Goal: Check status: Check status

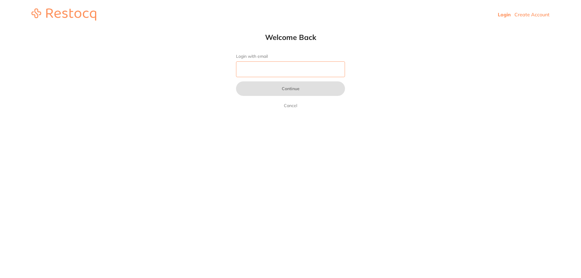
click at [286, 74] on input "Login with email" at bounding box center [290, 69] width 109 height 16
type input "[EMAIL_ADDRESS][DOMAIN_NAME]"
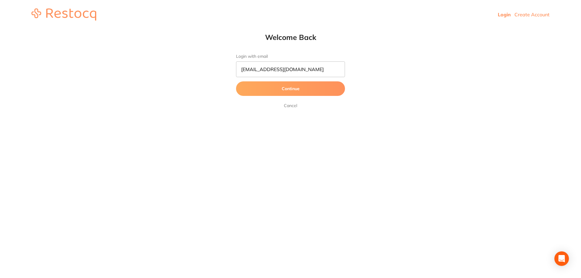
click at [303, 90] on button "Continue" at bounding box center [290, 88] width 109 height 15
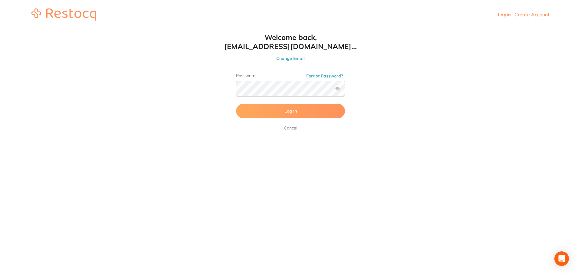
click at [337, 88] on label at bounding box center [337, 88] width 5 height 5
click at [345, 90] on input "checkbox" at bounding box center [345, 90] width 0 height 0
click at [325, 108] on button "Log In" at bounding box center [290, 111] width 109 height 15
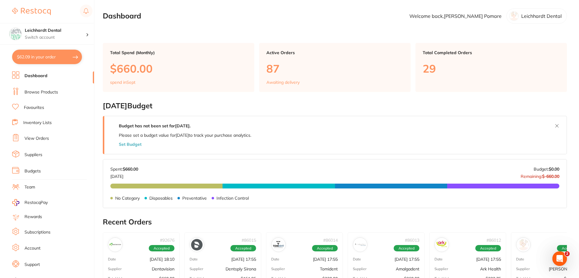
click at [38, 135] on li "View Orders" at bounding box center [53, 138] width 82 height 9
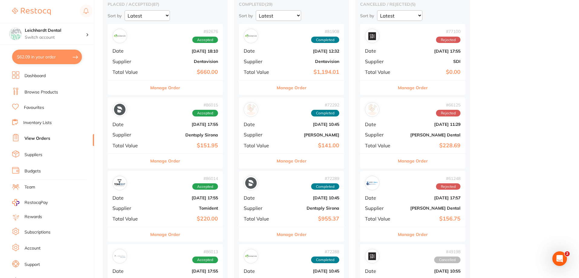
scroll to position [30, 0]
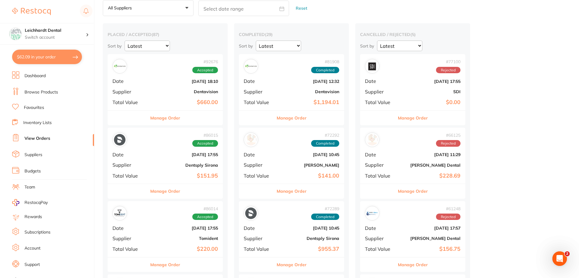
click at [172, 80] on b "[DATE] 18:10" at bounding box center [184, 81] width 67 height 5
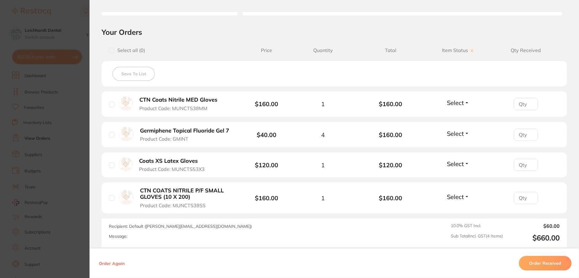
click at [82, 74] on section "Order ID: Restocq- 92676 Order Information Accepted Order Order Date [DATE] 18:…" at bounding box center [289, 139] width 579 height 278
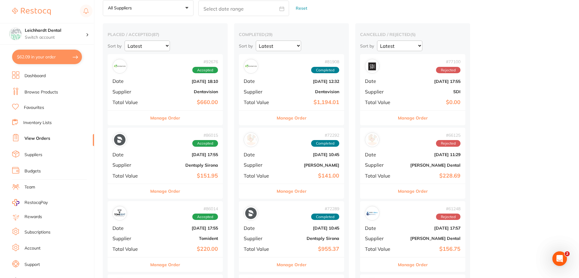
click at [191, 92] on b "Dentavision" at bounding box center [184, 91] width 67 height 5
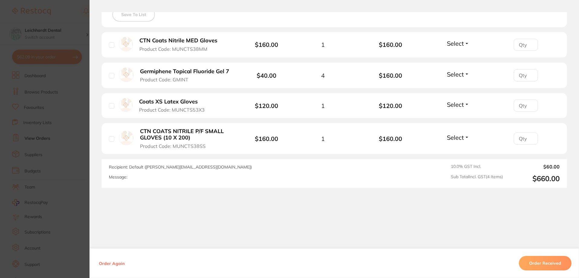
click at [547, 263] on button "Order Received" at bounding box center [545, 263] width 53 height 15
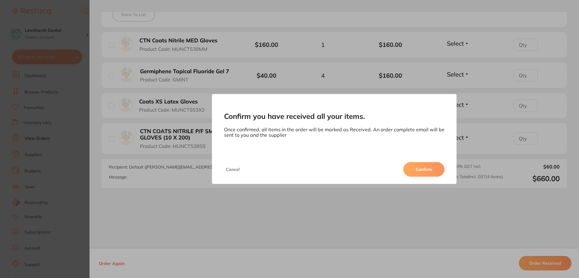
drag, startPoint x: 419, startPoint y: 166, endPoint x: 422, endPoint y: 166, distance: 3.3
click at [419, 166] on button "Confirm" at bounding box center [424, 169] width 41 height 15
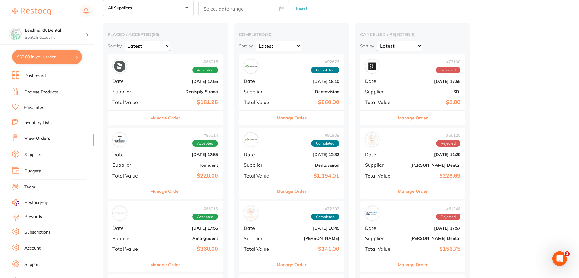
click at [165, 93] on b "Dentsply Sirona" at bounding box center [184, 91] width 67 height 5
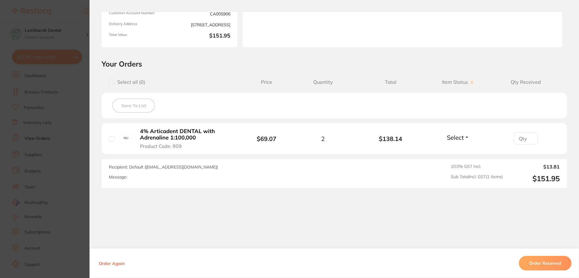
click at [22, 164] on section "Order ID: Restocq- 86015 Order Information Accepted Order Order Date [DATE] 17:…" at bounding box center [289, 139] width 579 height 278
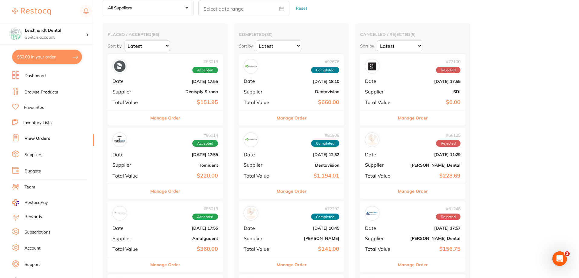
click at [168, 158] on div "# 86014 Accepted Date [DATE] 17:55 Supplier Tomident Total Value $220.00" at bounding box center [165, 156] width 115 height 56
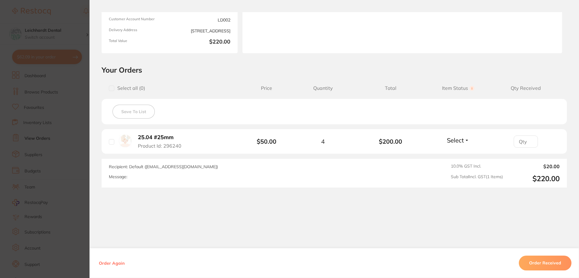
click at [154, 139] on b "25.04 #25mm" at bounding box center [156, 137] width 36 height 6
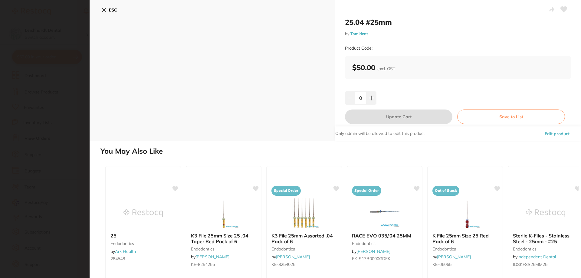
click at [103, 9] on icon at bounding box center [104, 9] width 3 height 3
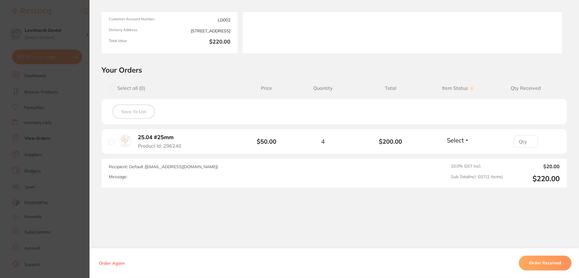
click at [537, 262] on button "Order Received" at bounding box center [545, 263] width 53 height 15
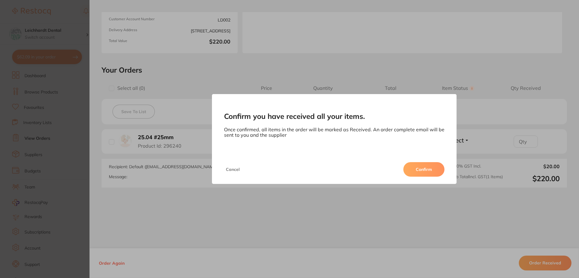
click at [441, 168] on button "Confirm" at bounding box center [424, 169] width 41 height 15
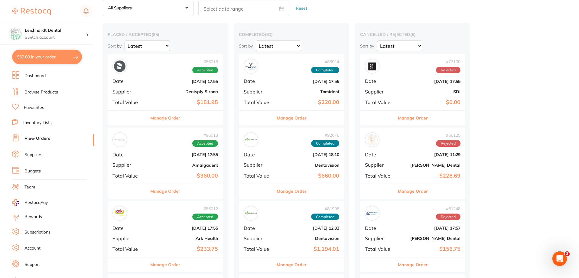
click at [158, 165] on b "Amalgadent" at bounding box center [184, 165] width 67 height 5
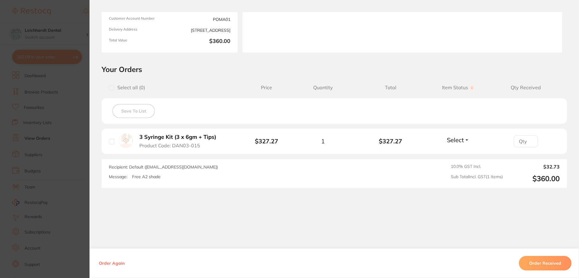
click at [562, 259] on button "Order Received" at bounding box center [545, 263] width 53 height 15
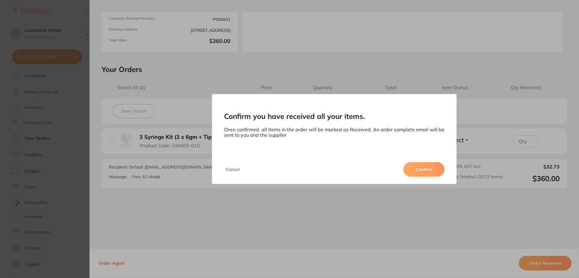
click at [423, 174] on button "Confirm" at bounding box center [424, 169] width 41 height 15
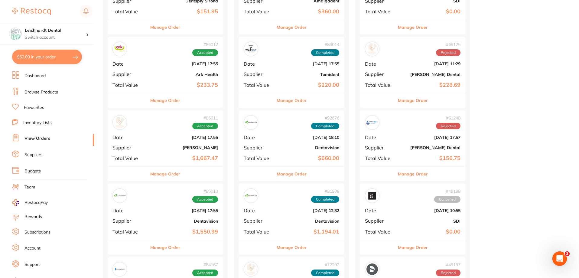
click at [171, 138] on b "[DATE] 17:55" at bounding box center [184, 137] width 67 height 5
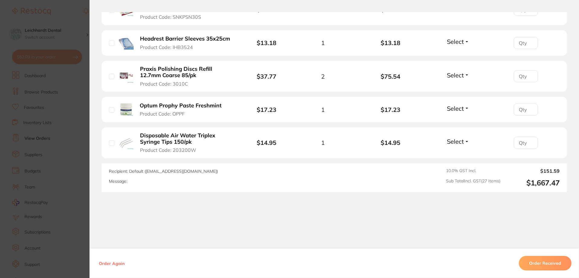
scroll to position [981, 0]
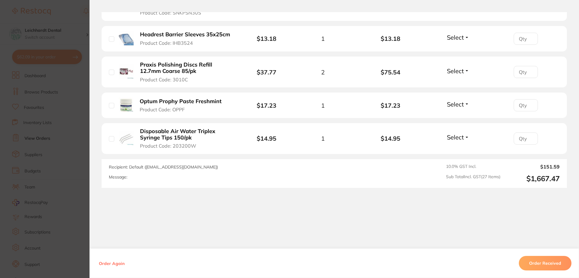
click at [535, 263] on button "Order Received" at bounding box center [545, 263] width 53 height 15
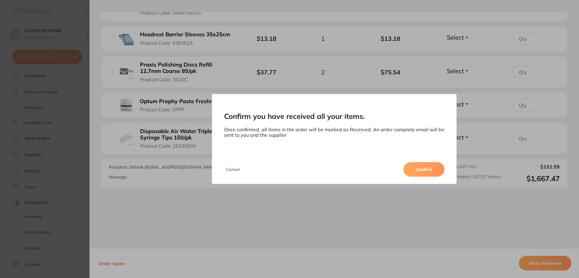
click at [422, 169] on button "Confirm" at bounding box center [424, 169] width 41 height 15
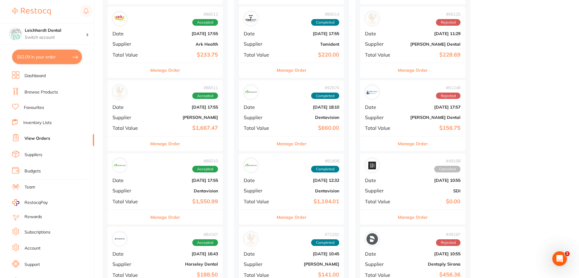
click at [156, 180] on b "[DATE] 17:55" at bounding box center [184, 180] width 67 height 5
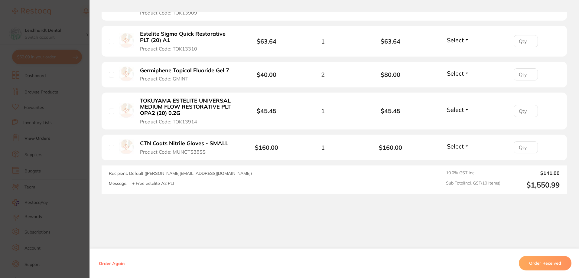
scroll to position [403, 0]
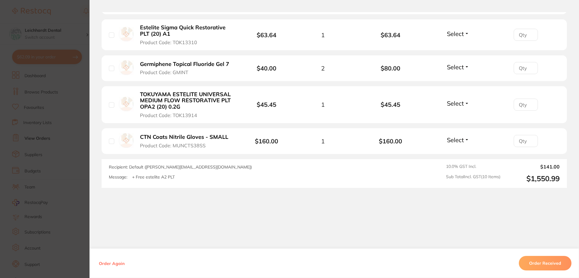
click at [41, 126] on section "Order ID: Restocq- 86010 Order Information Accepted Order Order Date [DATE] 17:…" at bounding box center [289, 139] width 579 height 278
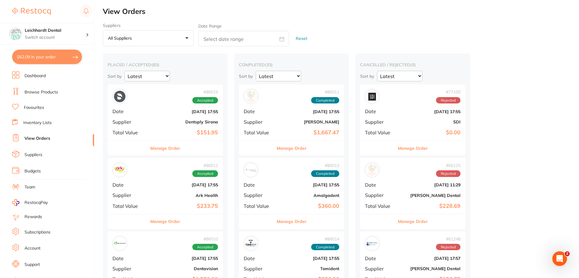
click at [154, 105] on div "# 86015 Accepted Date [DATE] 17:55 Supplier Dentsply Sirona Total Value $151.95" at bounding box center [165, 112] width 115 height 56
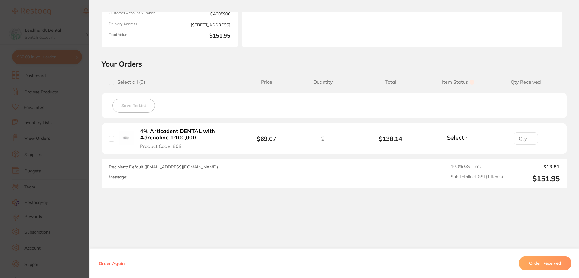
click at [64, 153] on section "Order ID: Restocq- 86015 Order Information Accepted Order Order Date [DATE] 17:…" at bounding box center [289, 139] width 579 height 278
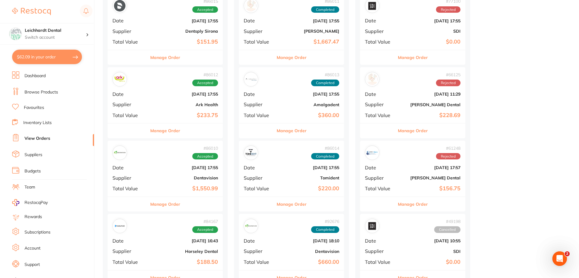
scroll to position [69, 0]
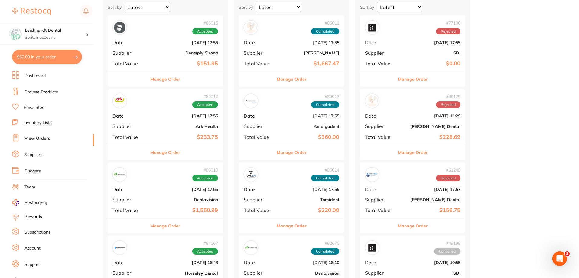
click at [293, 71] on div "# 86011 Completed Date [DATE] 17:55 Supplier [PERSON_NAME] Total Value $1,667.47" at bounding box center [291, 43] width 105 height 56
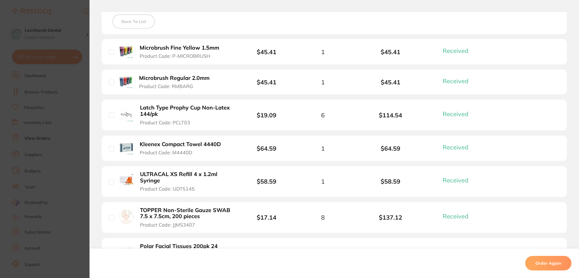
scroll to position [182, 0]
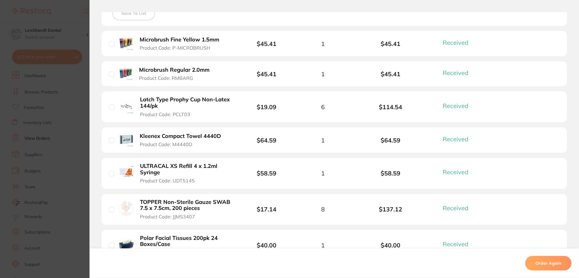
click at [37, 145] on section "Order ID: Restocq- 86011 Order Information 27 Received Completed Order Date [DA…" at bounding box center [289, 139] width 579 height 278
